Goal: Task Accomplishment & Management: Manage account settings

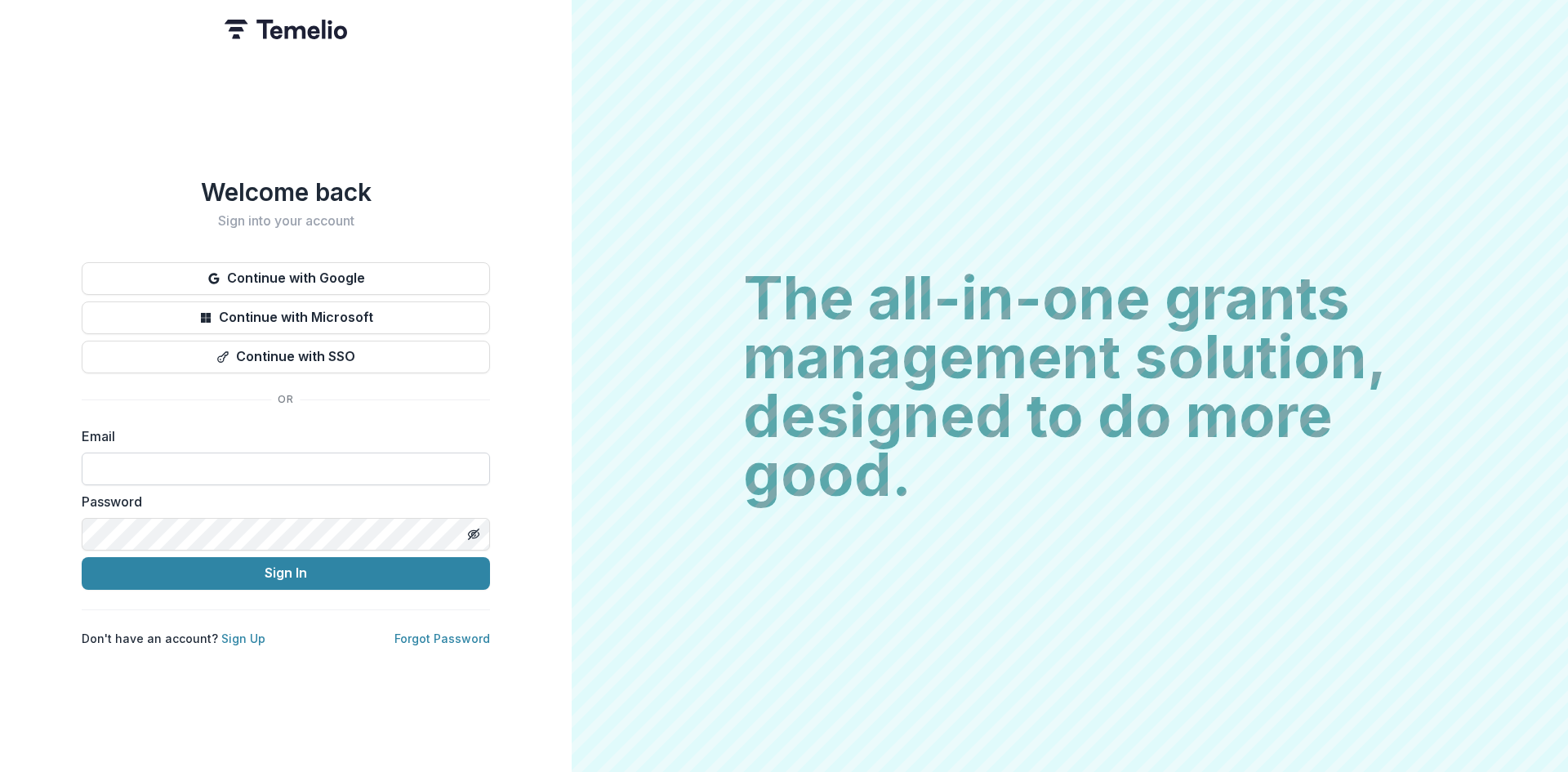
click at [302, 460] on input at bounding box center [285, 469] width 408 height 33
type input "**********"
click at [410, 576] on button "Sign In" at bounding box center [285, 573] width 408 height 33
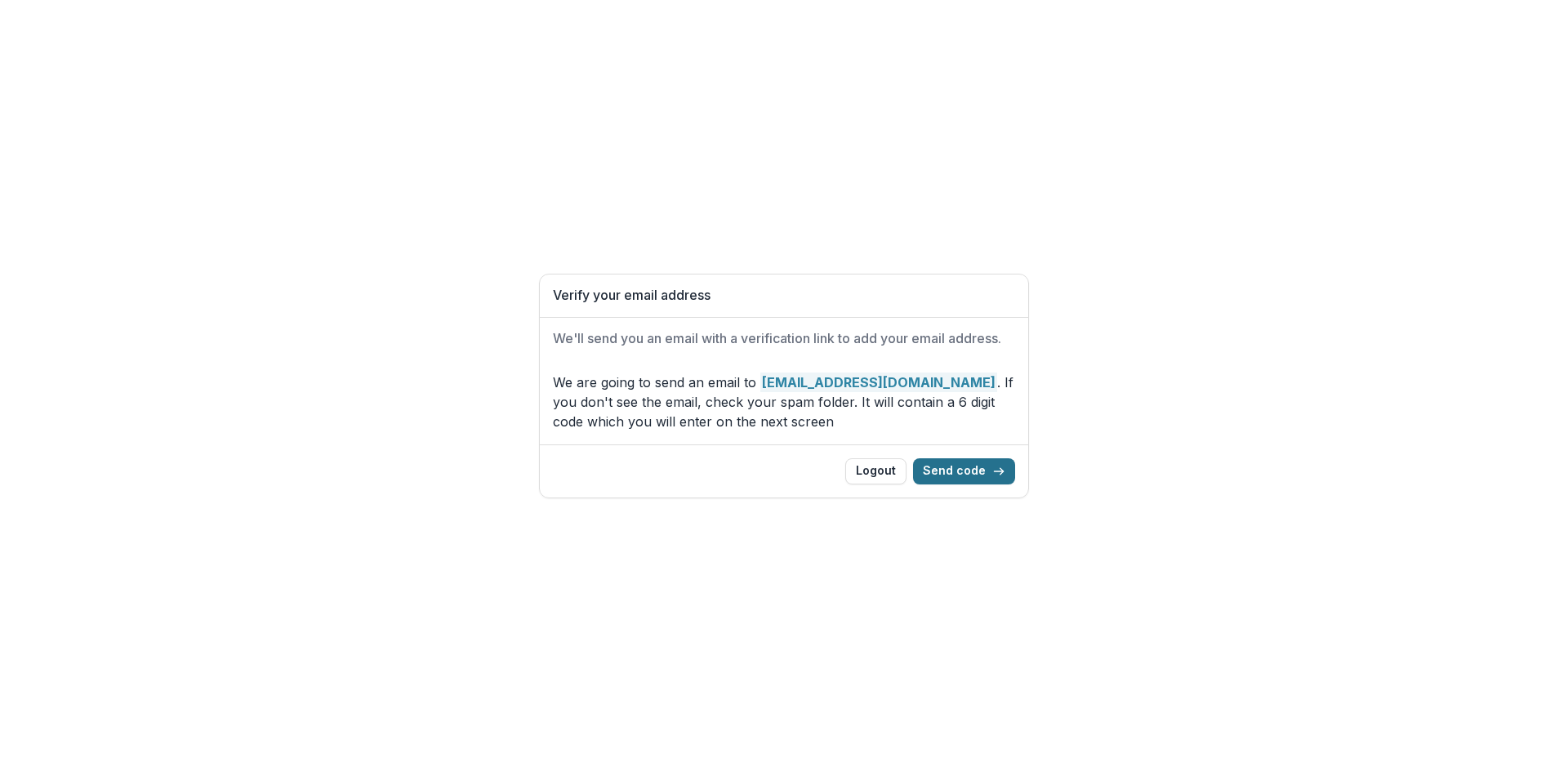
click at [951, 473] on button "Send code" at bounding box center [963, 471] width 102 height 26
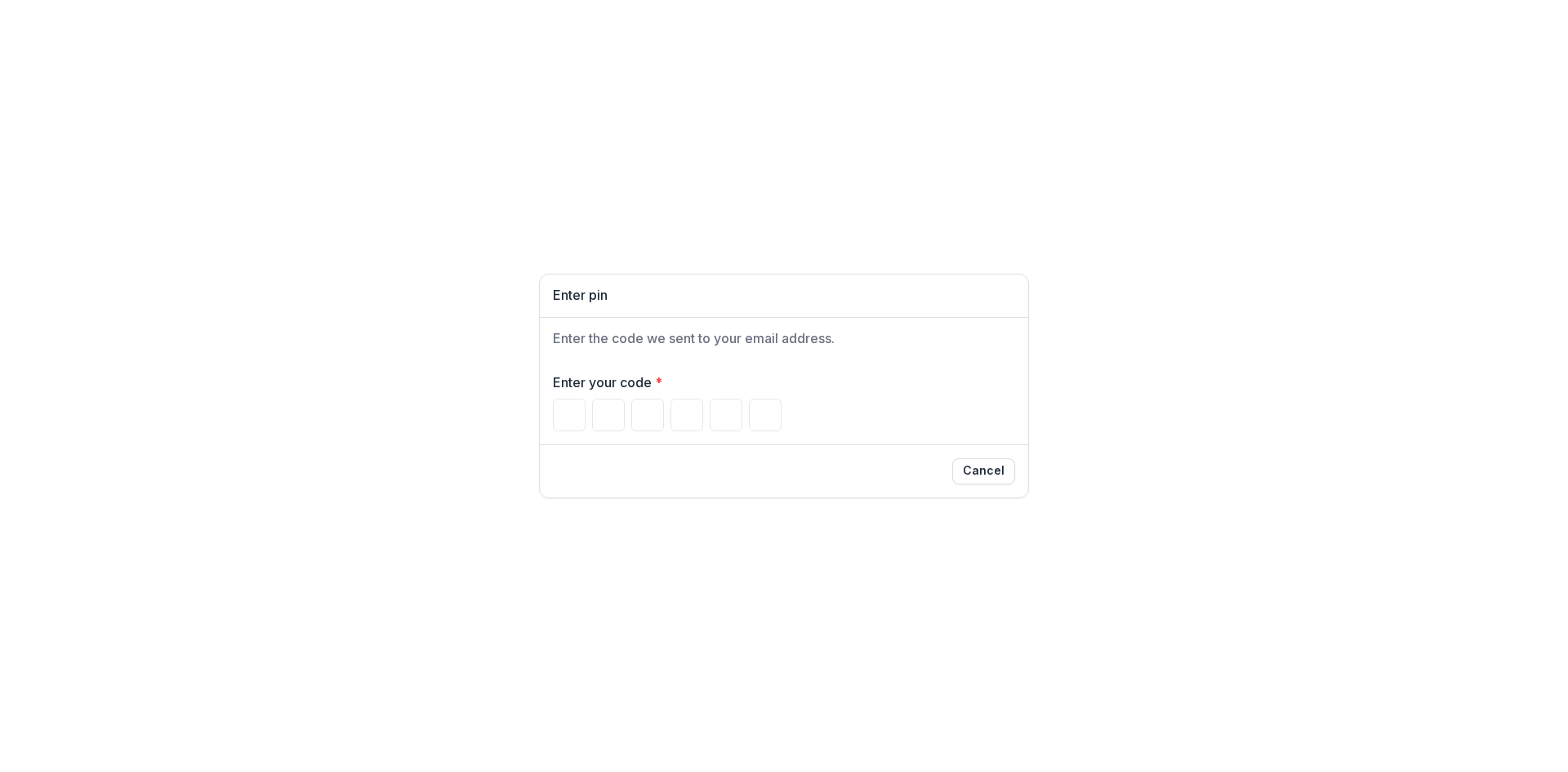
paste input "******"
type input "*"
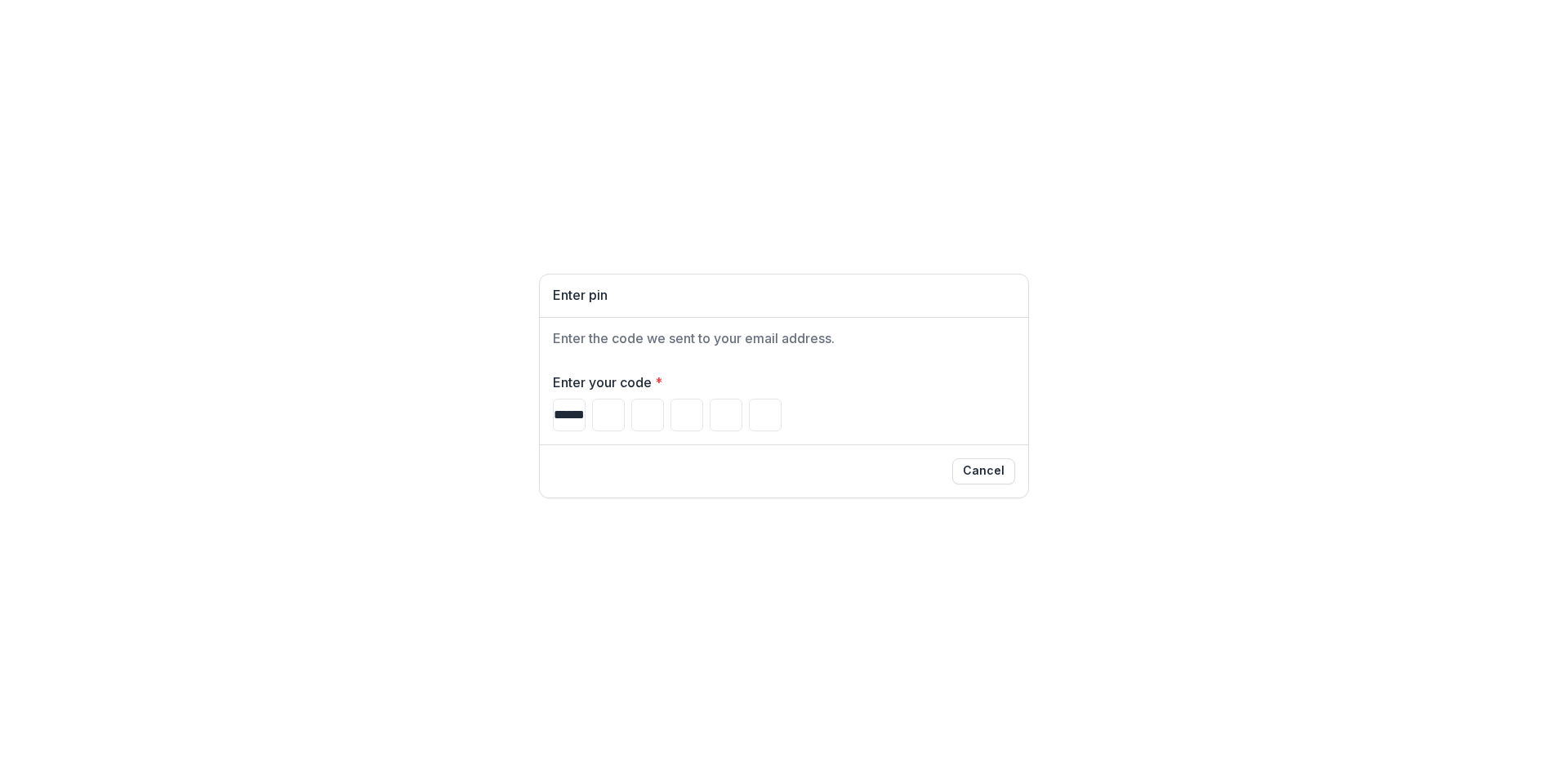
type input "*"
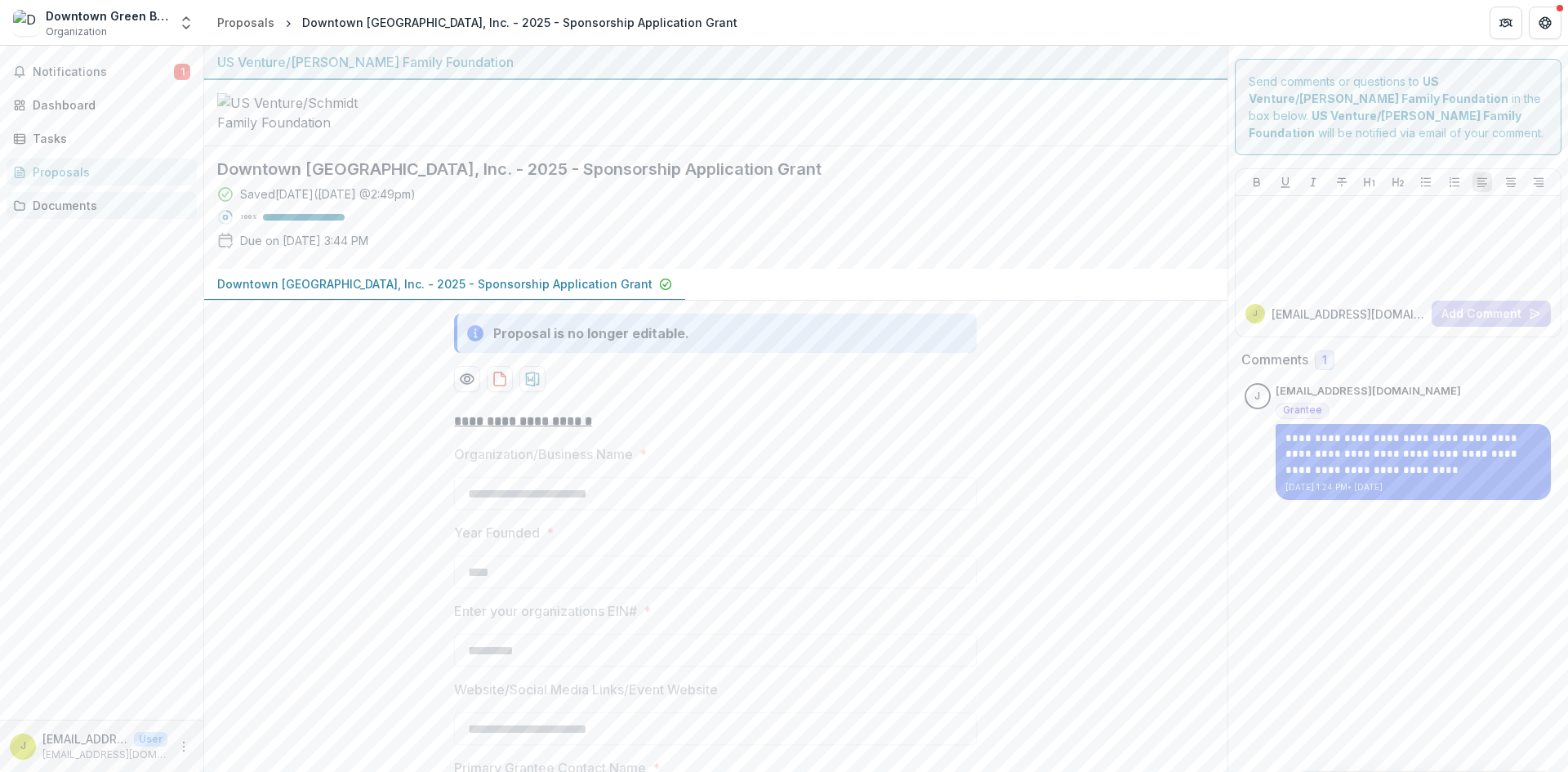
click at [86, 210] on div "Documents" at bounding box center [108, 206] width 151 height 17
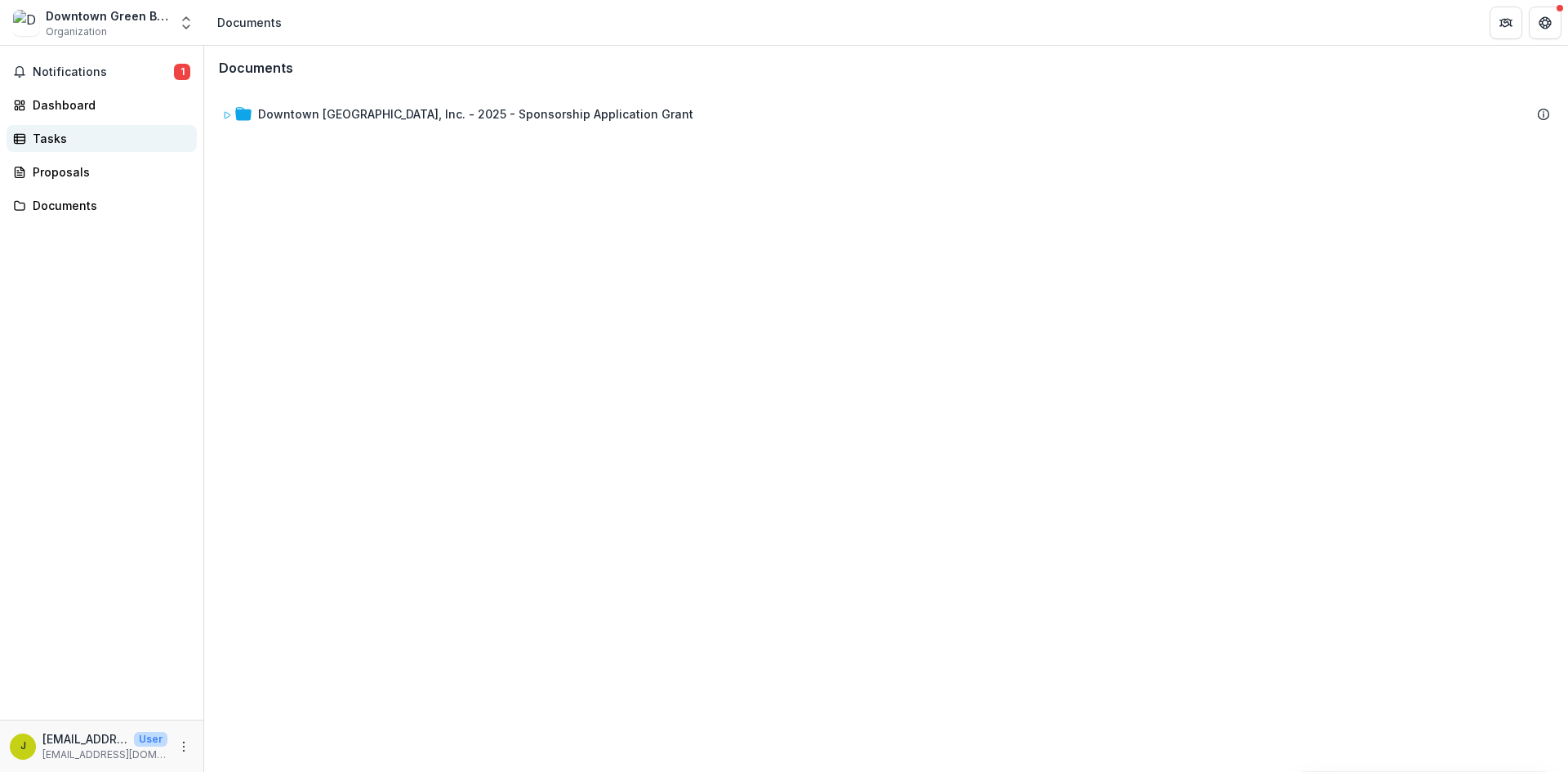
click at [55, 138] on div "Tasks" at bounding box center [108, 138] width 151 height 17
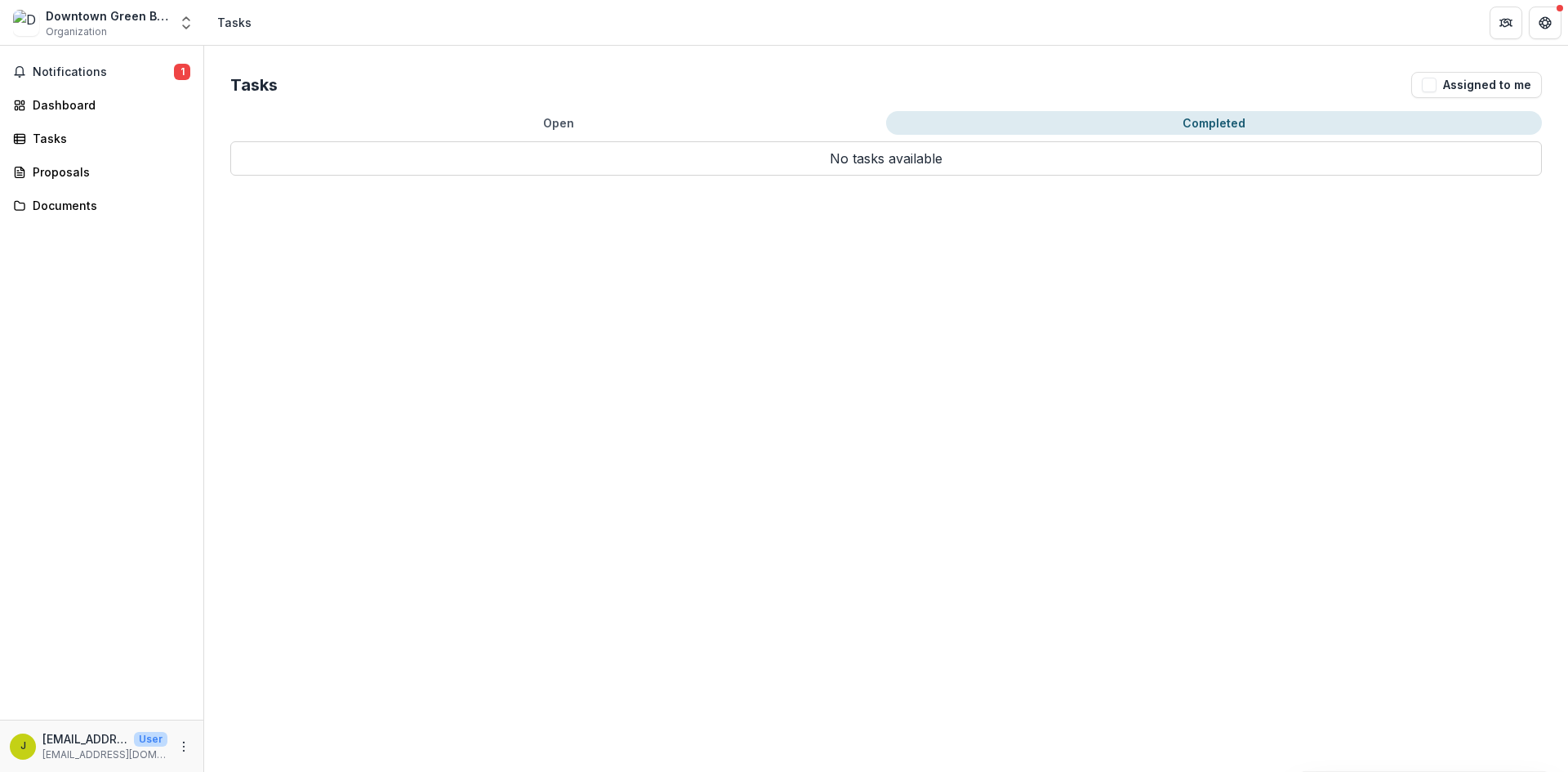
click at [1144, 128] on button "Completed" at bounding box center [1214, 122] width 655 height 23
click at [69, 109] on div "Dashboard" at bounding box center [108, 105] width 151 height 17
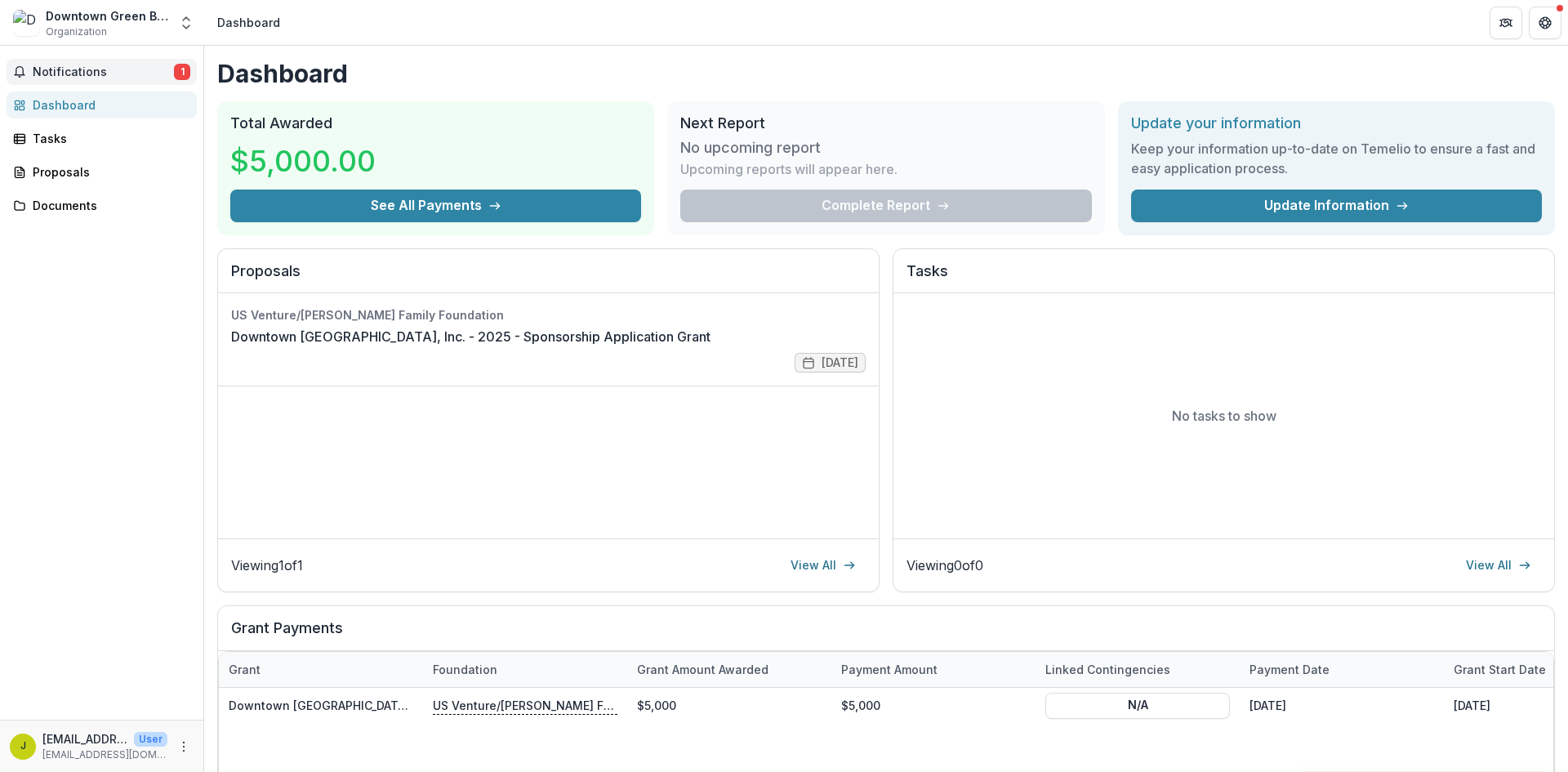
click at [61, 77] on span "Notifications" at bounding box center [103, 72] width 141 height 14
click at [67, 110] on div "Dashboard" at bounding box center [108, 105] width 151 height 17
